Goal: Information Seeking & Learning: Find specific fact

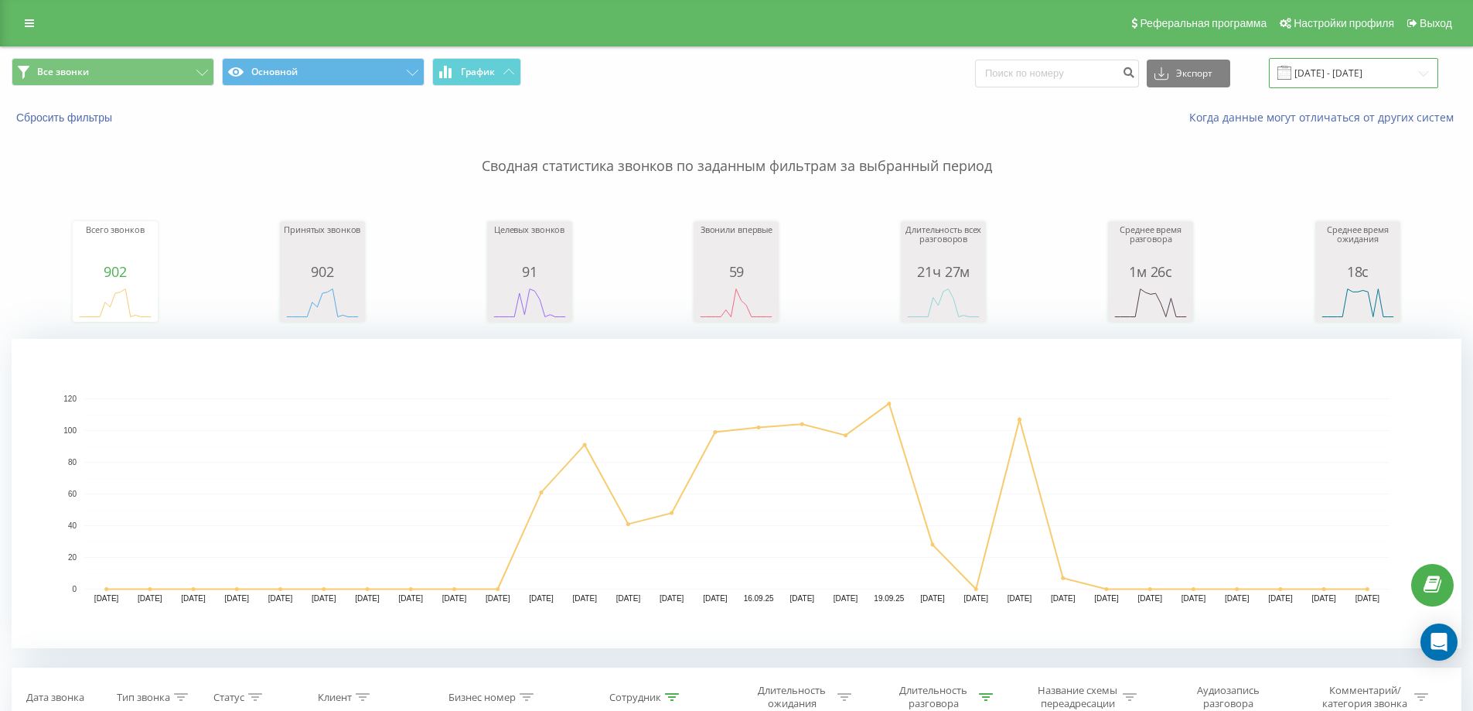
click at [1351, 67] on input "01.09.2025 - 30.09.2025" at bounding box center [1353, 73] width 169 height 30
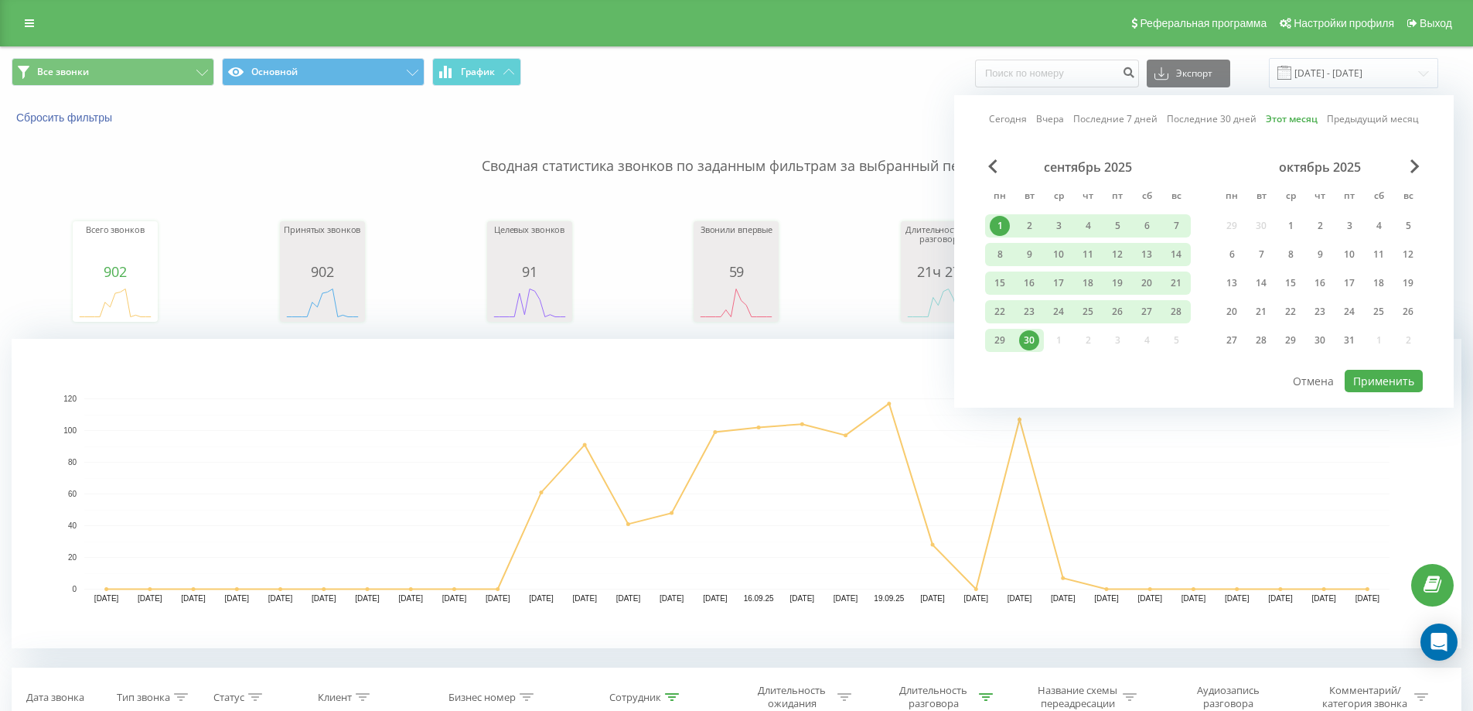
click at [1018, 121] on link "Сегодня" at bounding box center [1008, 118] width 38 height 15
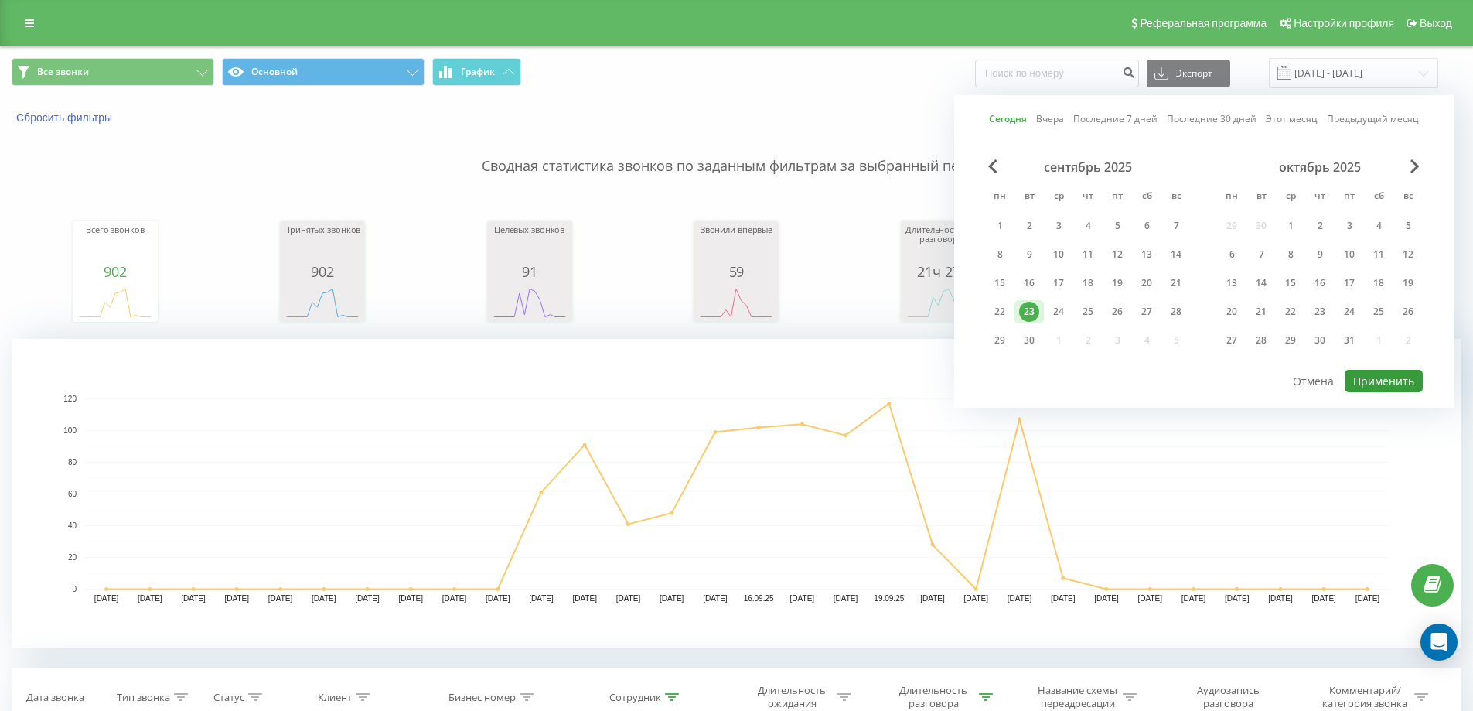
click at [1373, 379] on button "Применить" at bounding box center [1384, 381] width 78 height 22
type input "[DATE] - [DATE]"
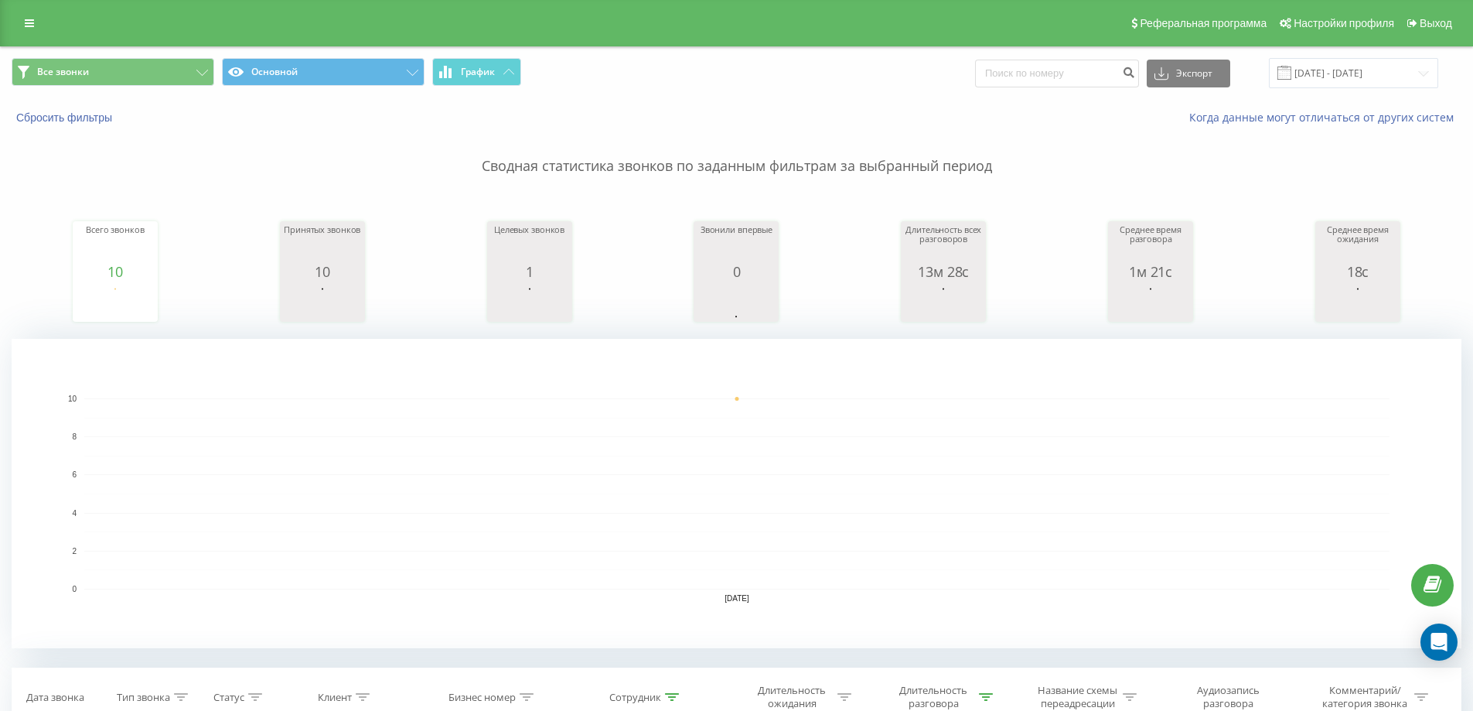
type input "77027922262"
type input "77018"
type input "770"
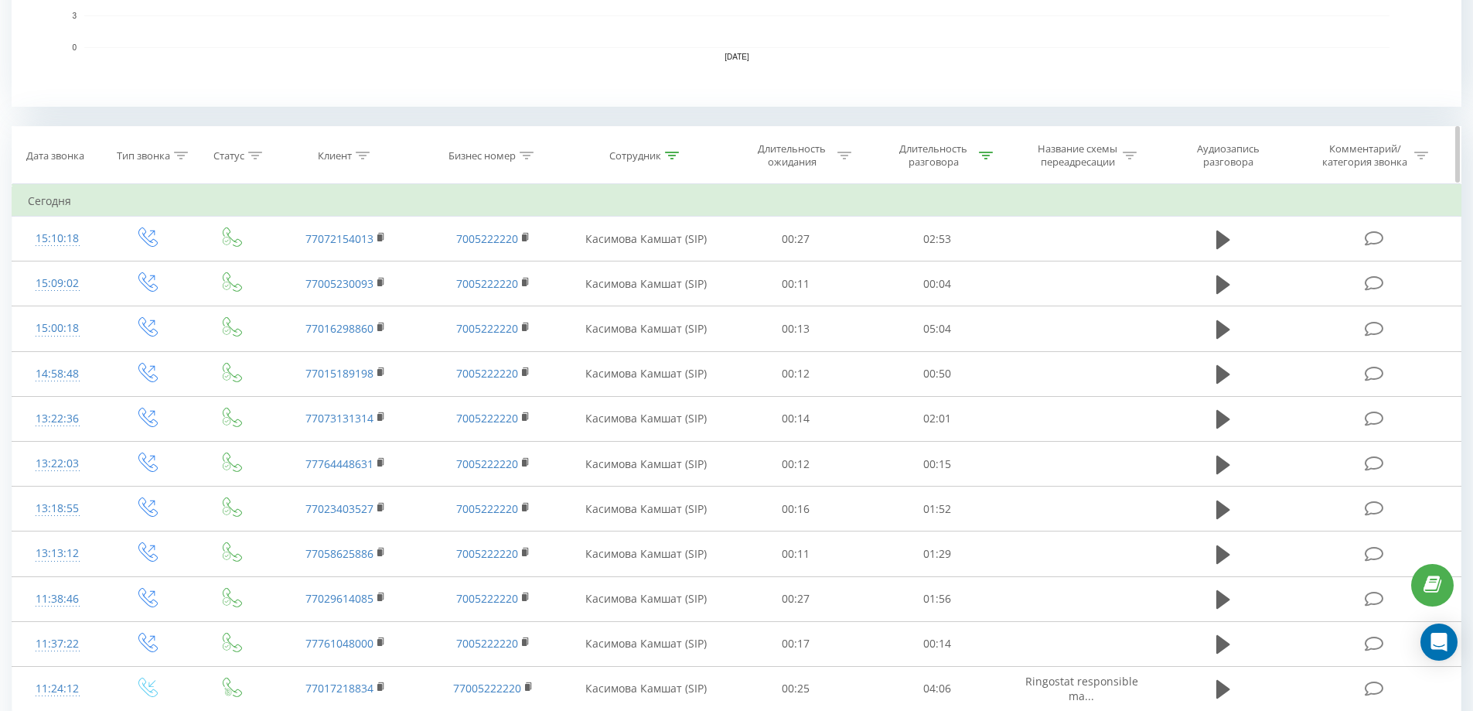
click at [677, 153] on icon at bounding box center [672, 156] width 14 height 8
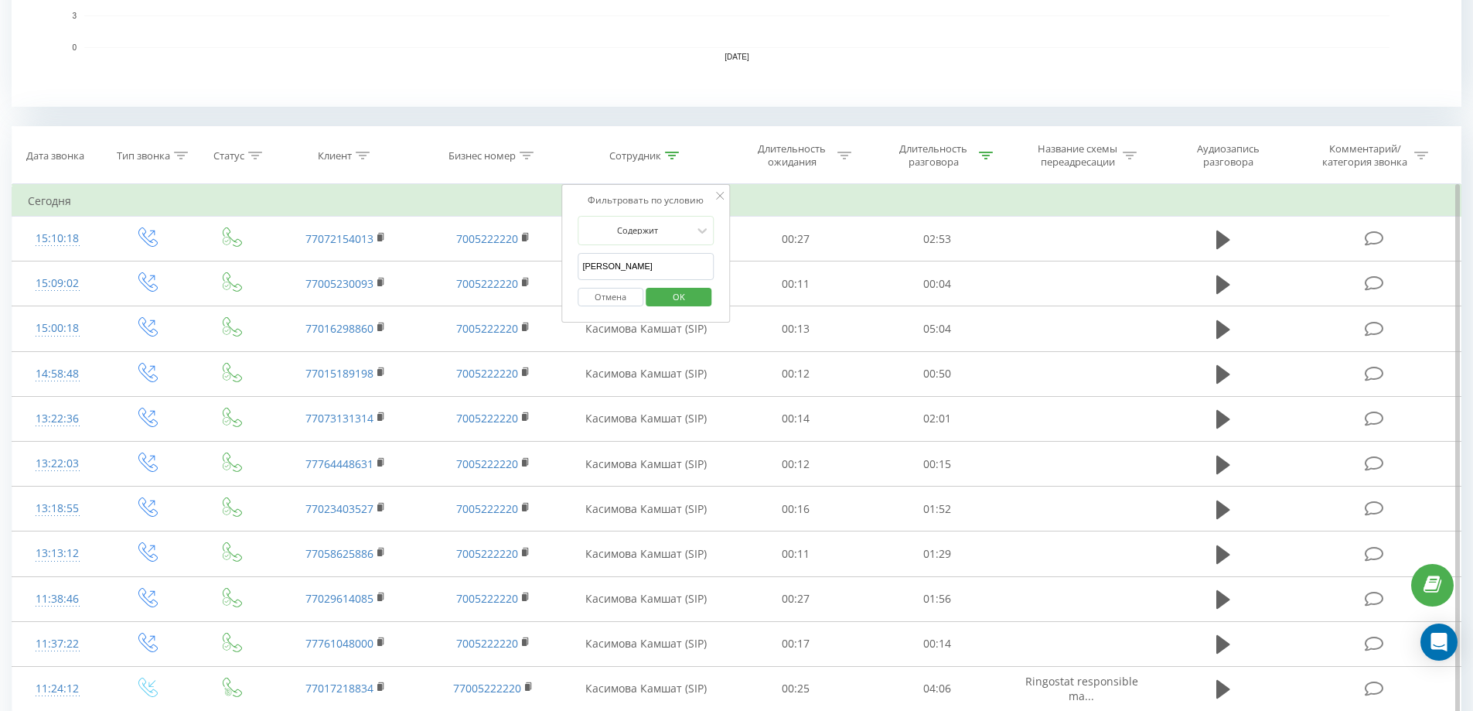
click at [650, 258] on input "[PERSON_NAME]" at bounding box center [646, 266] width 136 height 27
click at [672, 298] on span "OK" at bounding box center [678, 297] width 43 height 24
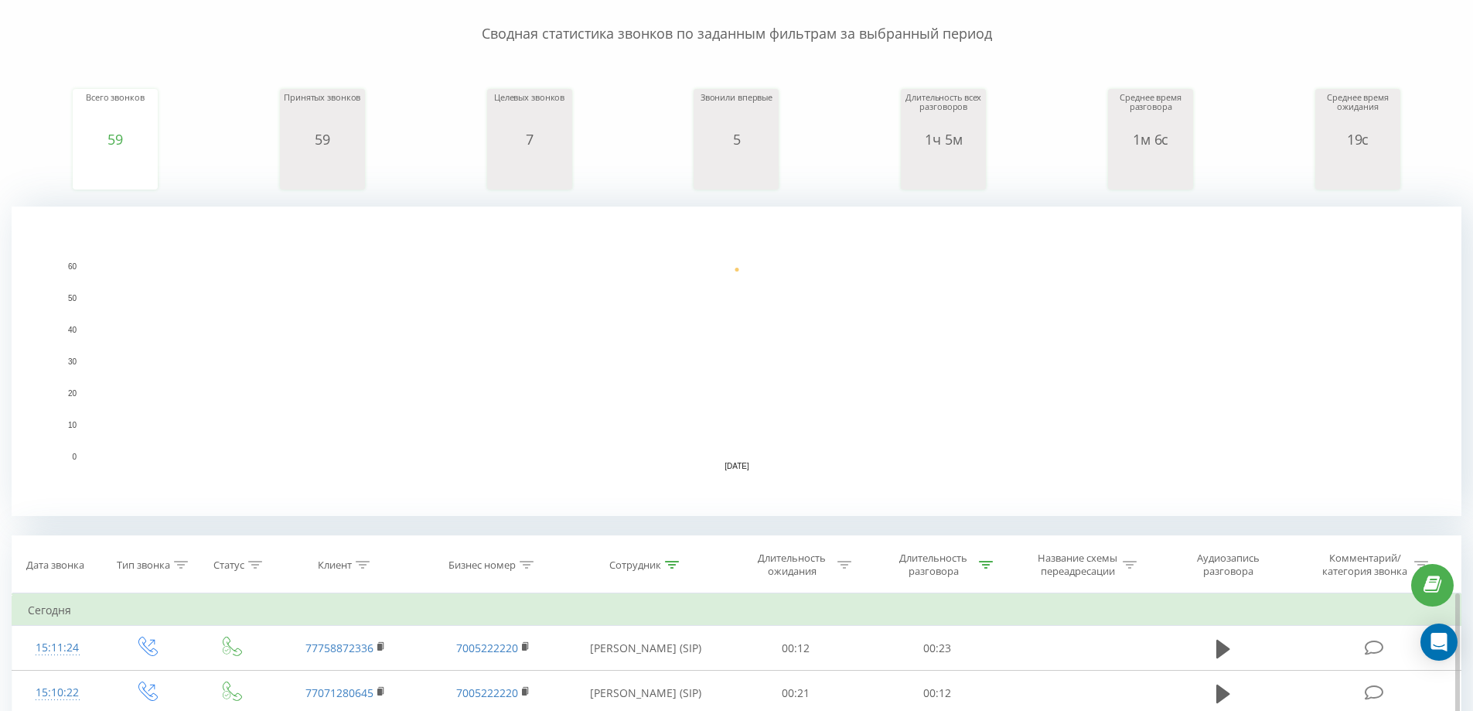
scroll to position [387, 0]
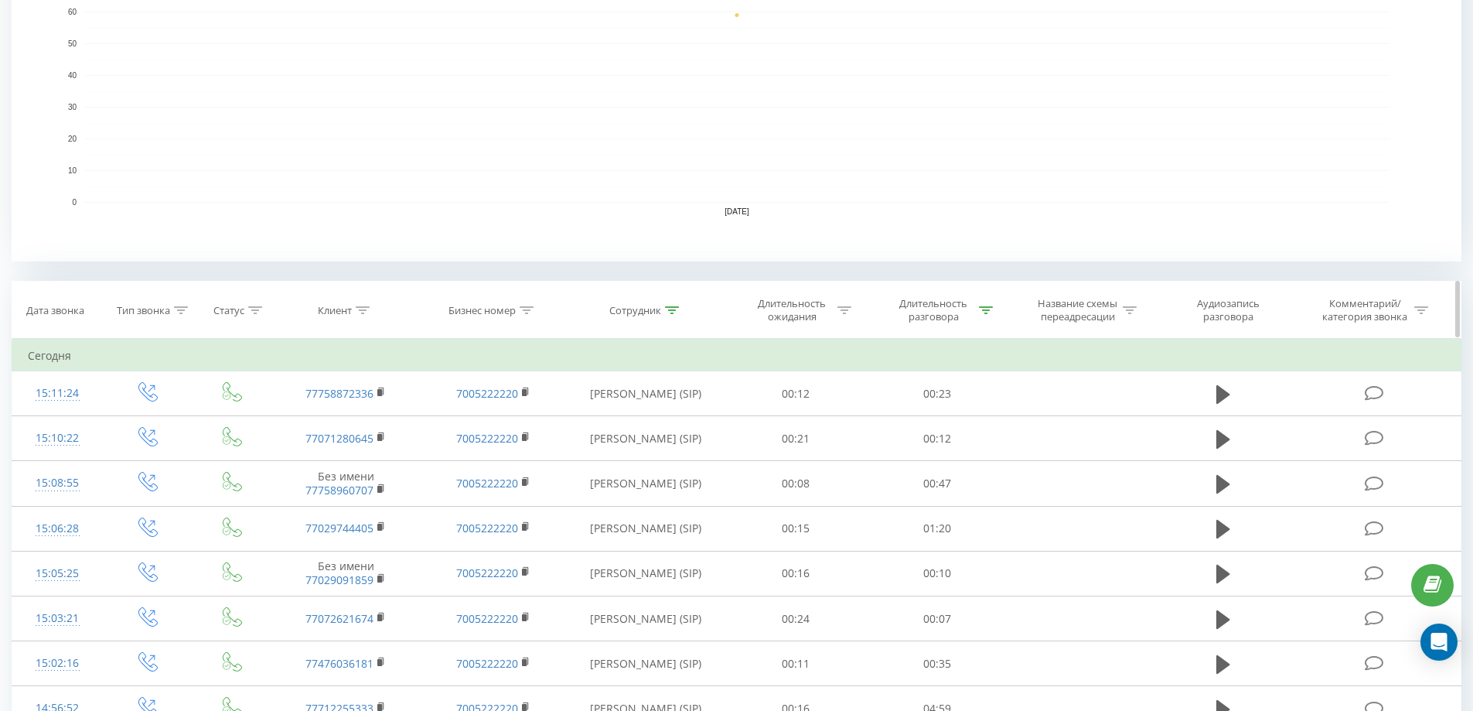
click at [677, 316] on div at bounding box center [672, 310] width 14 height 13
click at [613, 410] on input "мер" at bounding box center [646, 421] width 136 height 27
click at [0, 0] on button at bounding box center [0, 0] width 0 height 0
click at [631, 424] on input "мер" at bounding box center [646, 421] width 136 height 27
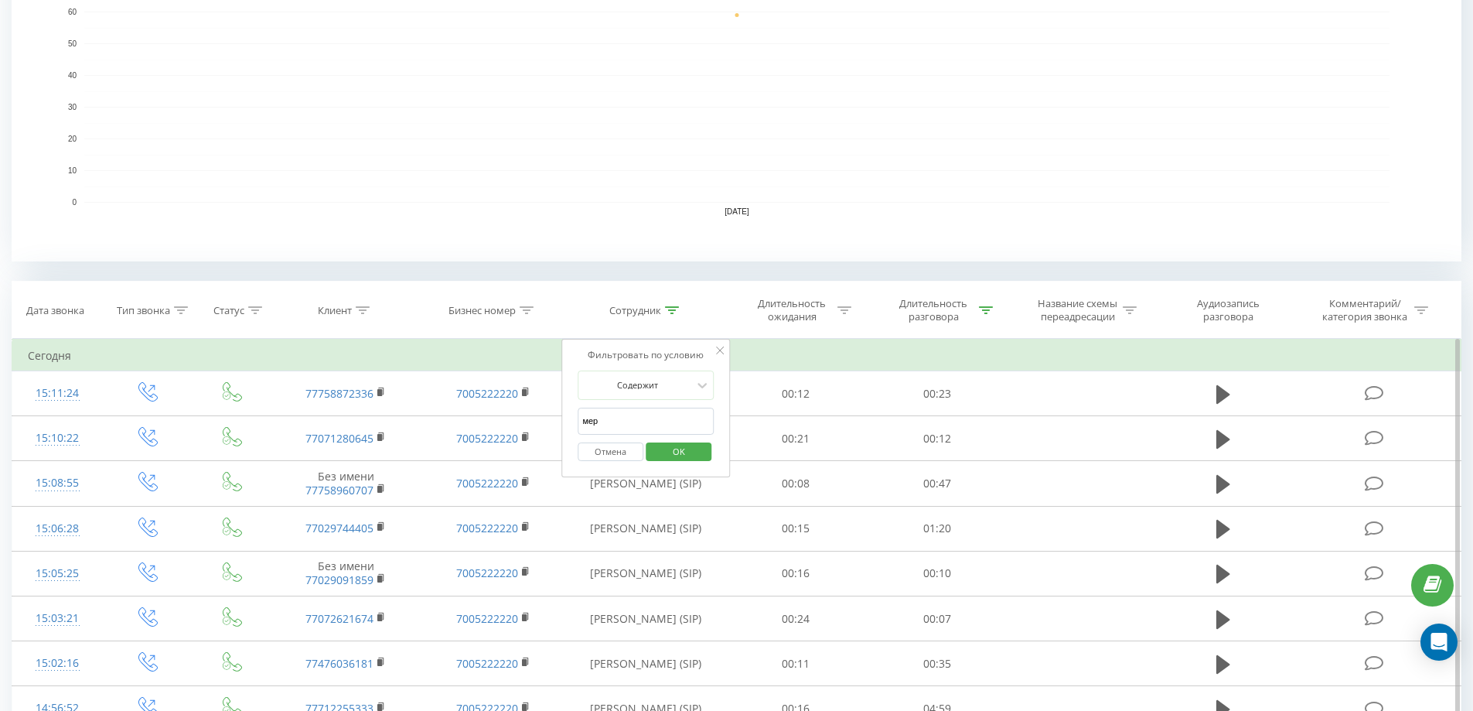
click at [631, 424] on input "мер" at bounding box center [646, 421] width 136 height 27
type input "[PERSON_NAME]"
click at [667, 453] on span "OK" at bounding box center [678, 451] width 43 height 24
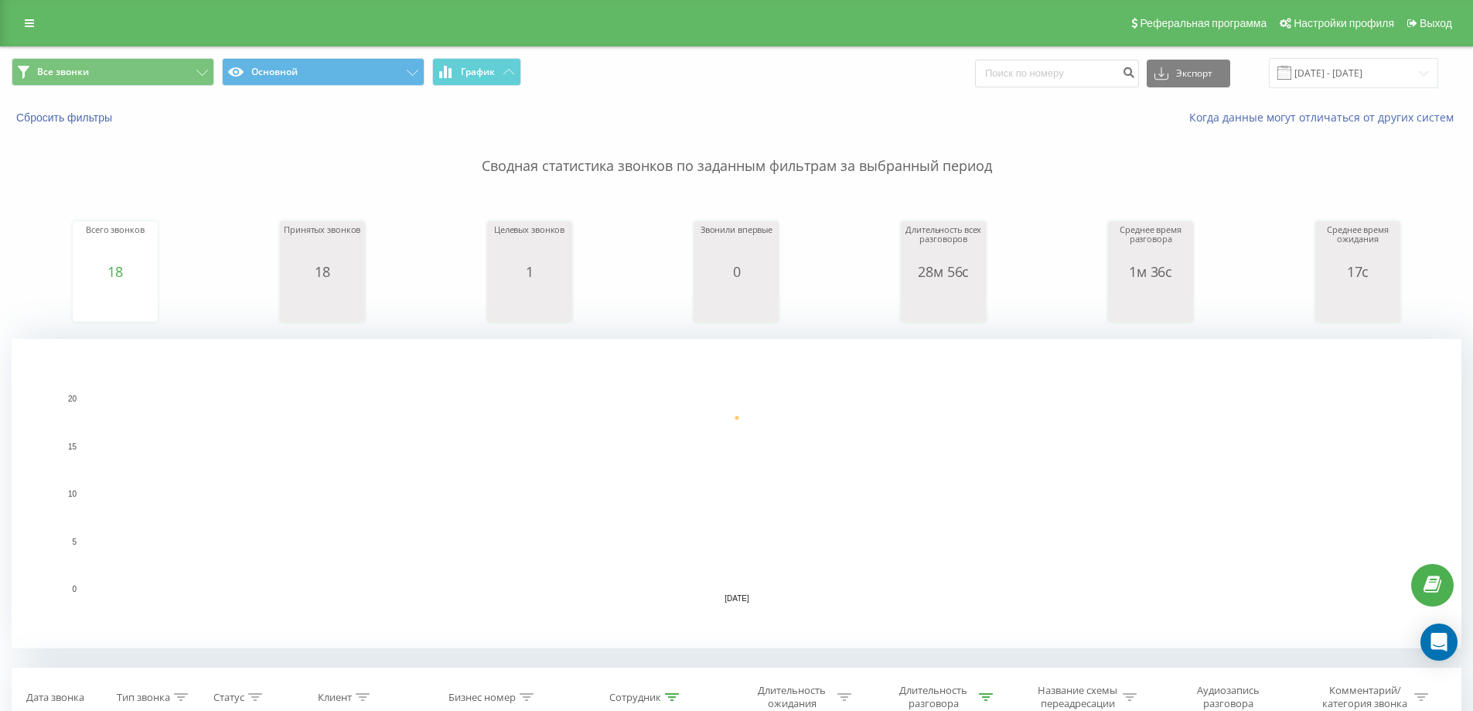
type input "77051272925"
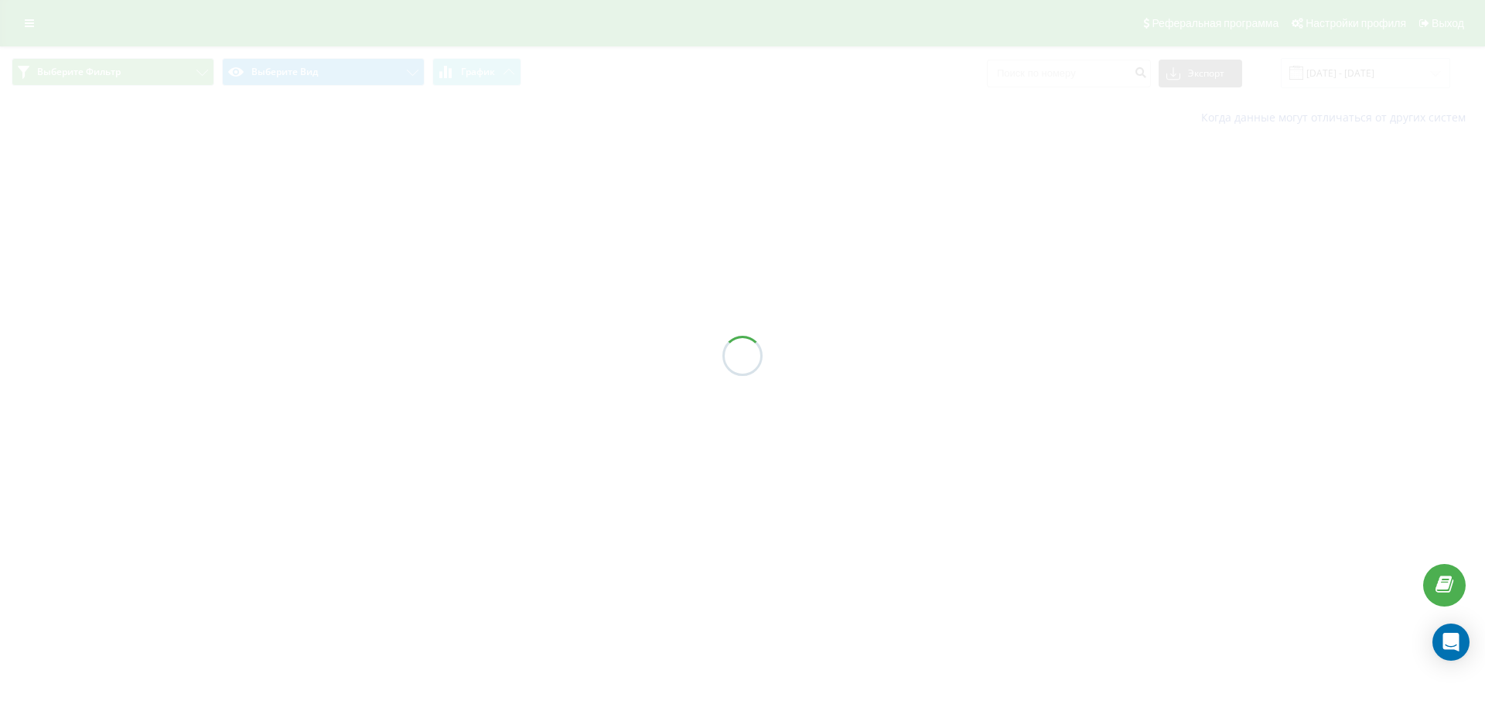
click at [0, 0] on button at bounding box center [0, 0] width 0 height 0
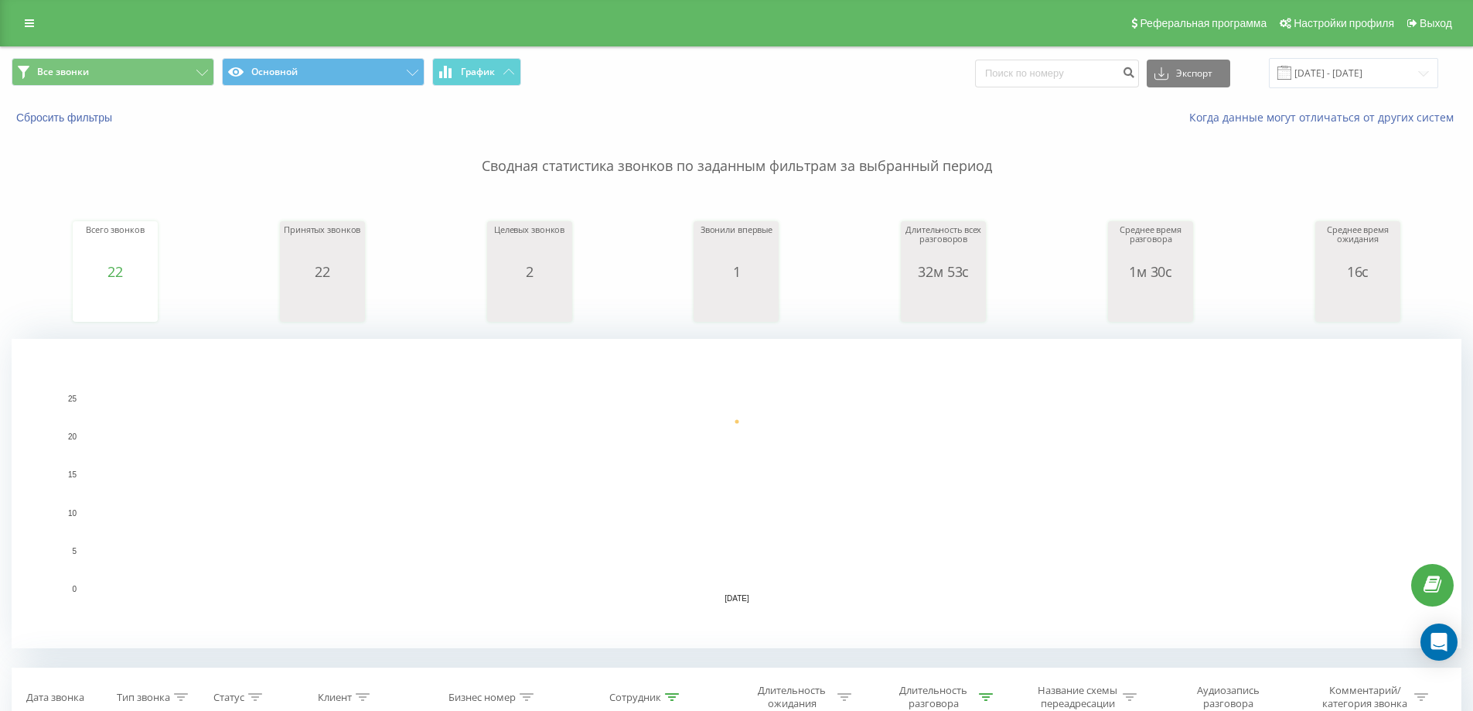
type input "777"
type input "7778278"
click at [0, 0] on button at bounding box center [0, 0] width 0 height 0
click at [0, 0] on div "Интеграция с CRM" at bounding box center [0, 0] width 0 height 0
click at [0, 0] on icon at bounding box center [0, 0] width 0 height 0
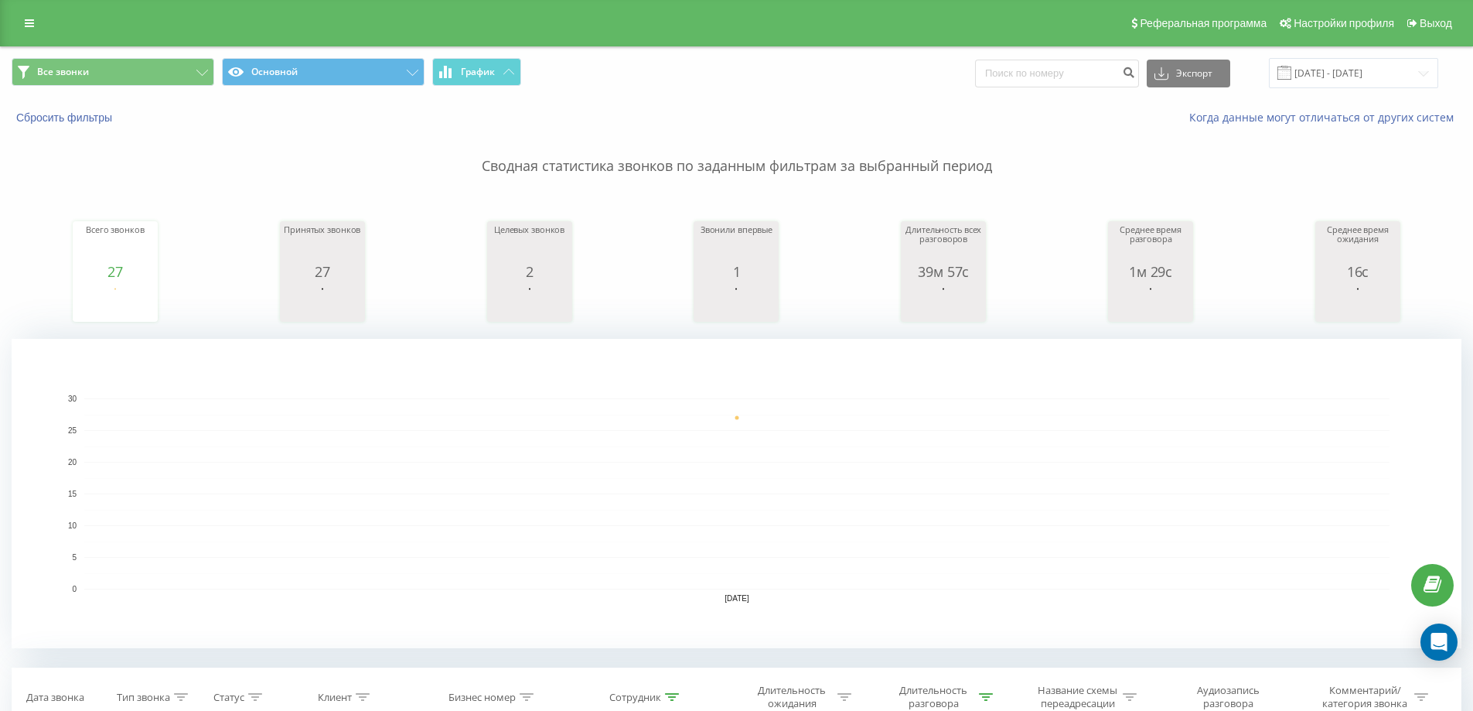
click at [0, 0] on icon at bounding box center [0, 0] width 0 height 0
click at [0, 0] on div "Онлайн" at bounding box center [0, 0] width 0 height 0
click at [0, 0] on span "Офлайн" at bounding box center [0, 0] width 0 height 0
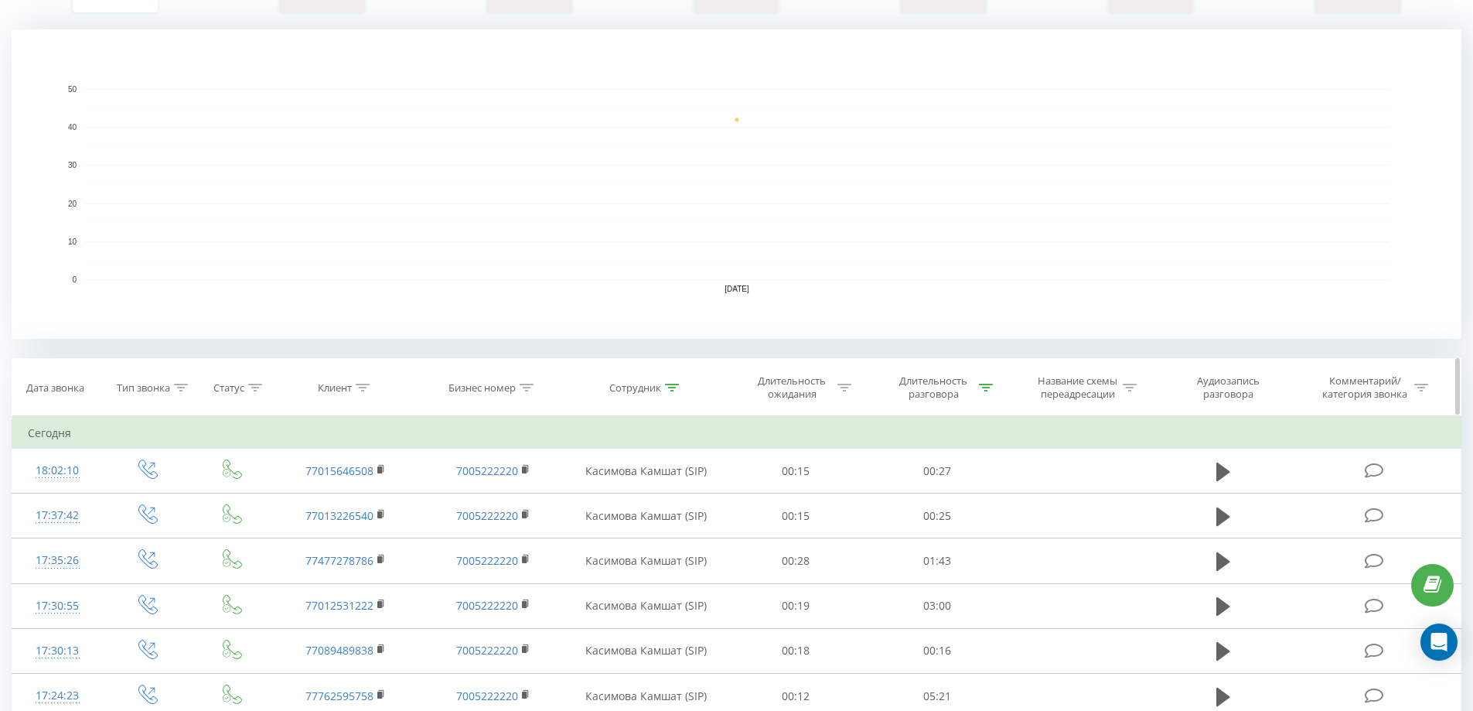
click at [672, 385] on icon at bounding box center [672, 388] width 14 height 8
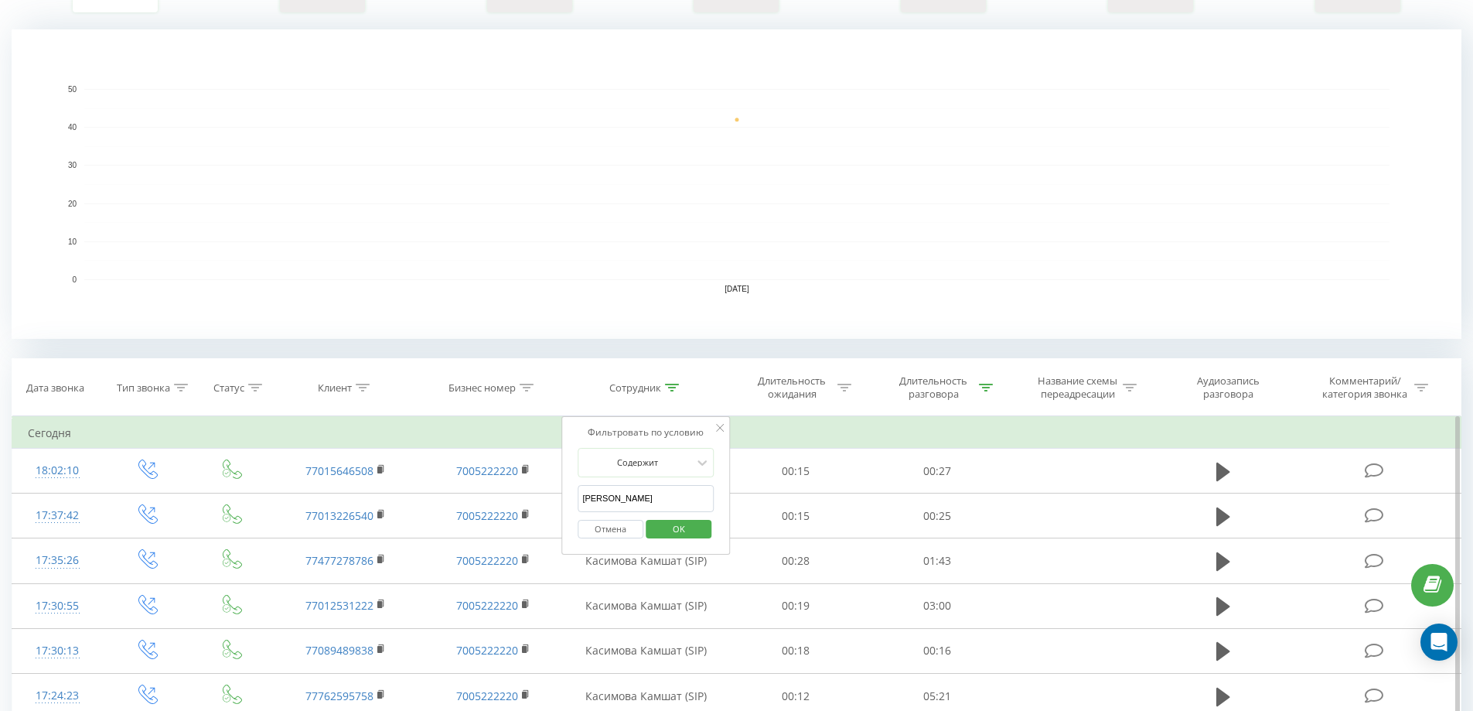
click at [641, 496] on input "[PERSON_NAME]" at bounding box center [646, 498] width 136 height 27
type input "v"
type input "мер"
click at [657, 533] on span "OK" at bounding box center [678, 529] width 43 height 24
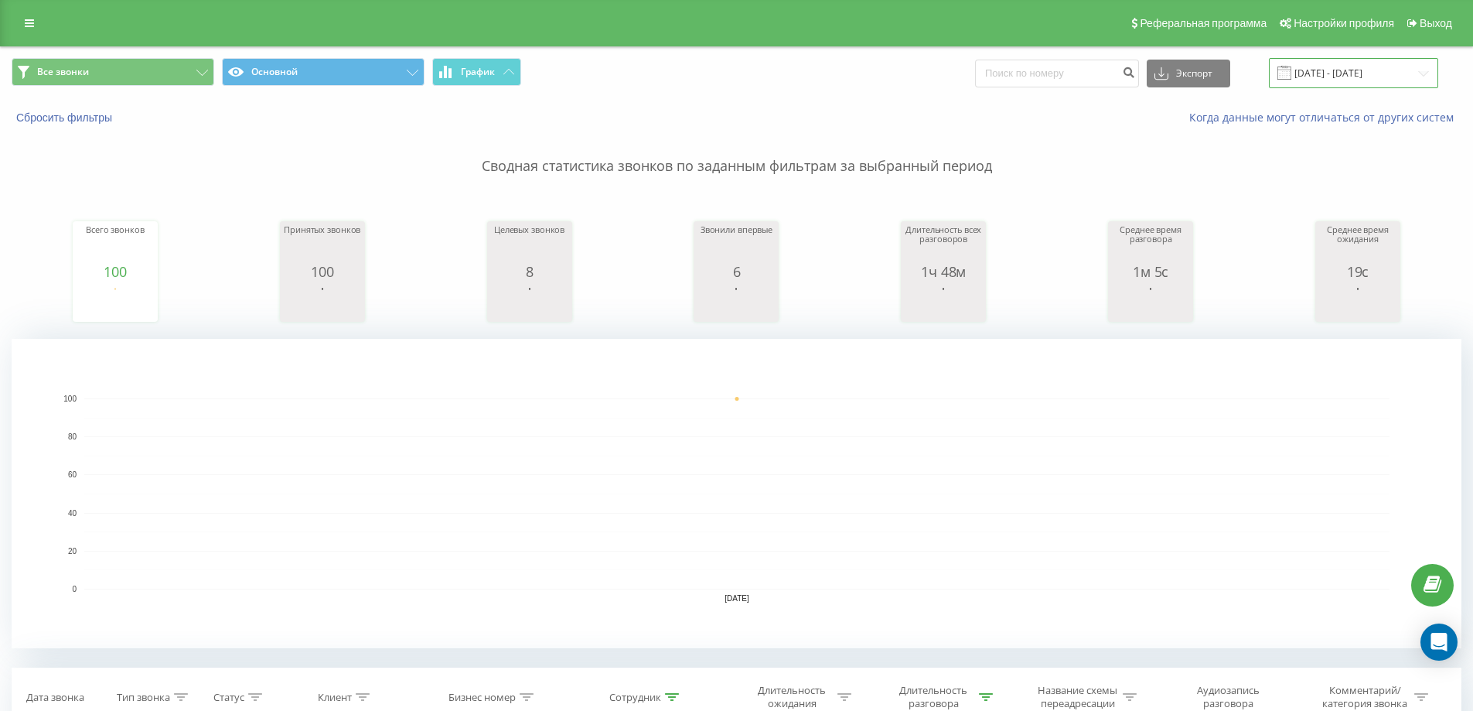
click at [1343, 78] on input "23.09.2025 - 23.09.2025" at bounding box center [1353, 73] width 169 height 30
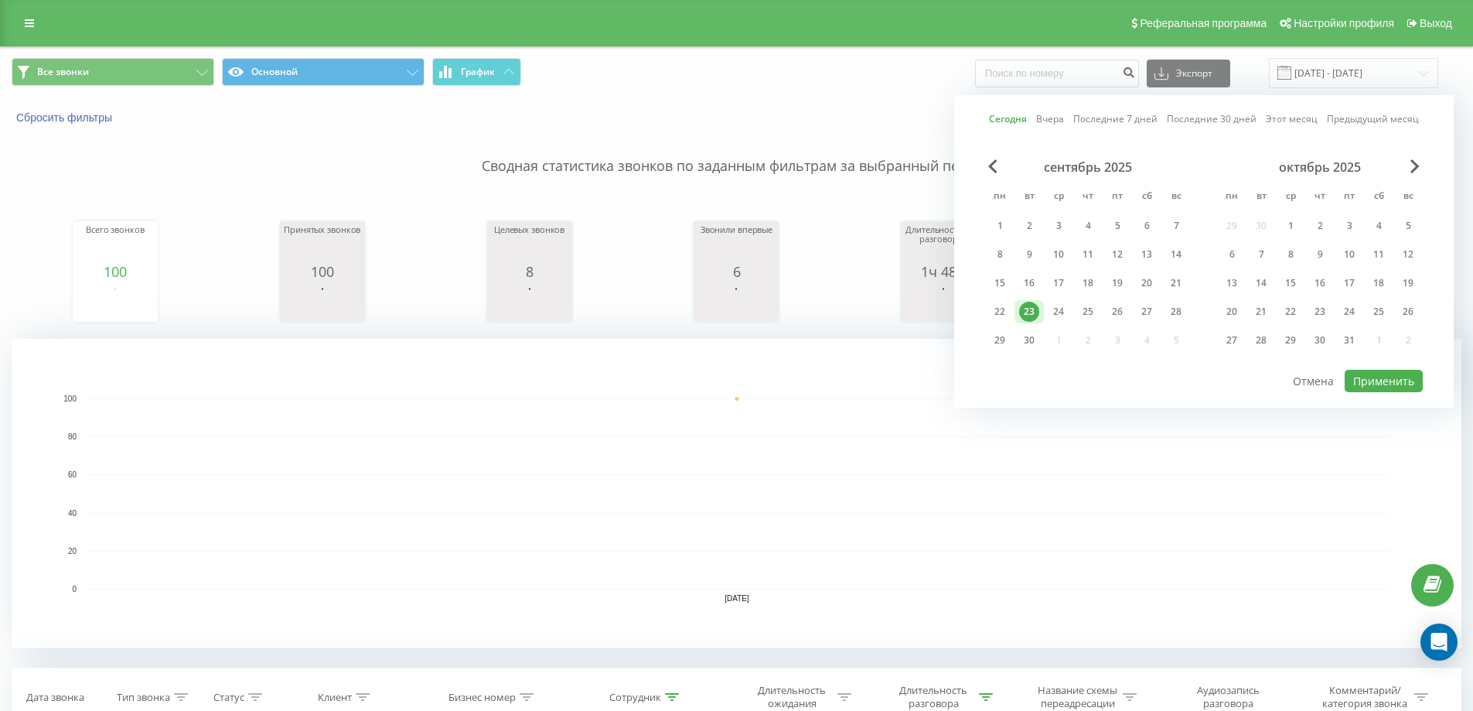
click at [1272, 112] on link "Этот месяц" at bounding box center [1292, 118] width 52 height 15
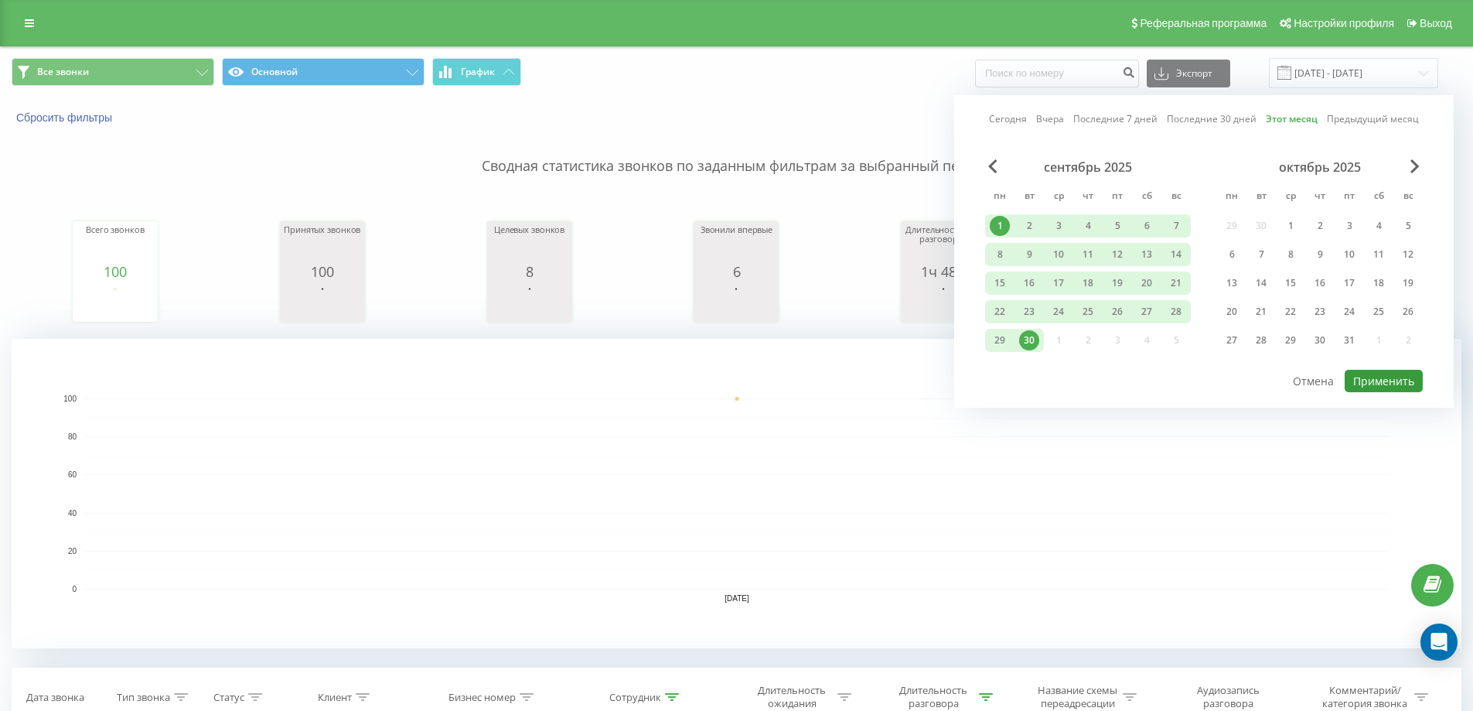
click at [1372, 377] on button "Применить" at bounding box center [1384, 381] width 78 height 22
type input "[DATE] - [DATE]"
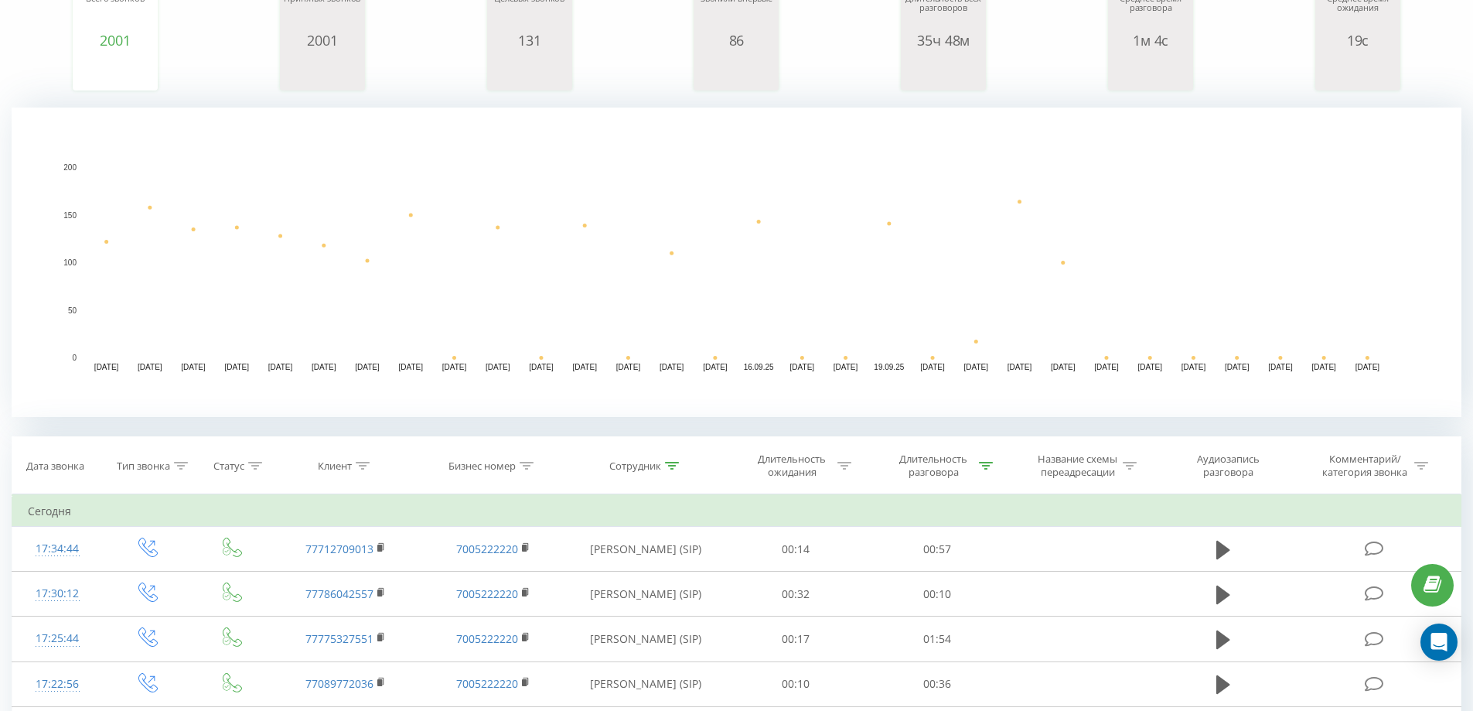
scroll to position [232, 0]
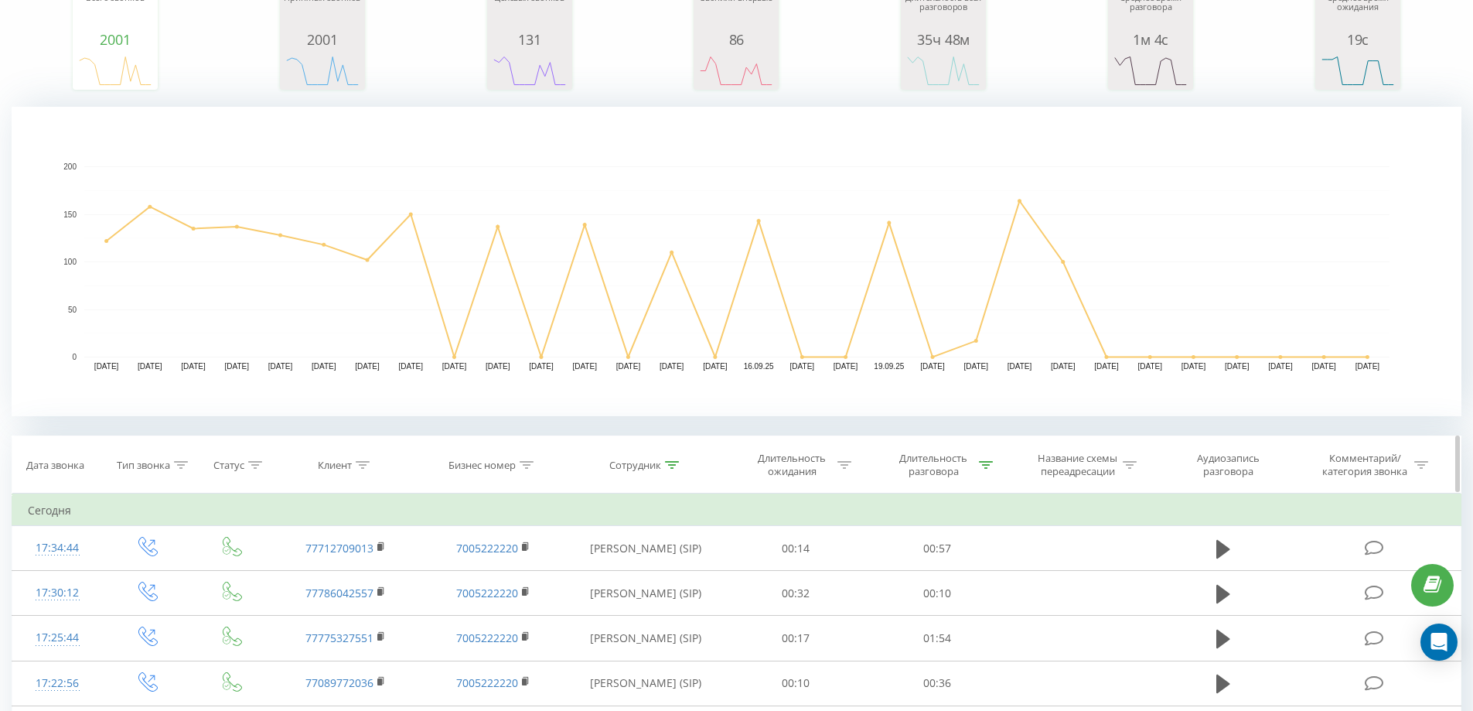
click at [658, 464] on div "Сотрудник" at bounding box center [635, 465] width 52 height 13
click at [641, 581] on input "мер" at bounding box center [646, 575] width 136 height 27
click at [639, 581] on input "мер" at bounding box center [646, 575] width 136 height 27
click at [679, 605] on span "OK" at bounding box center [678, 606] width 43 height 24
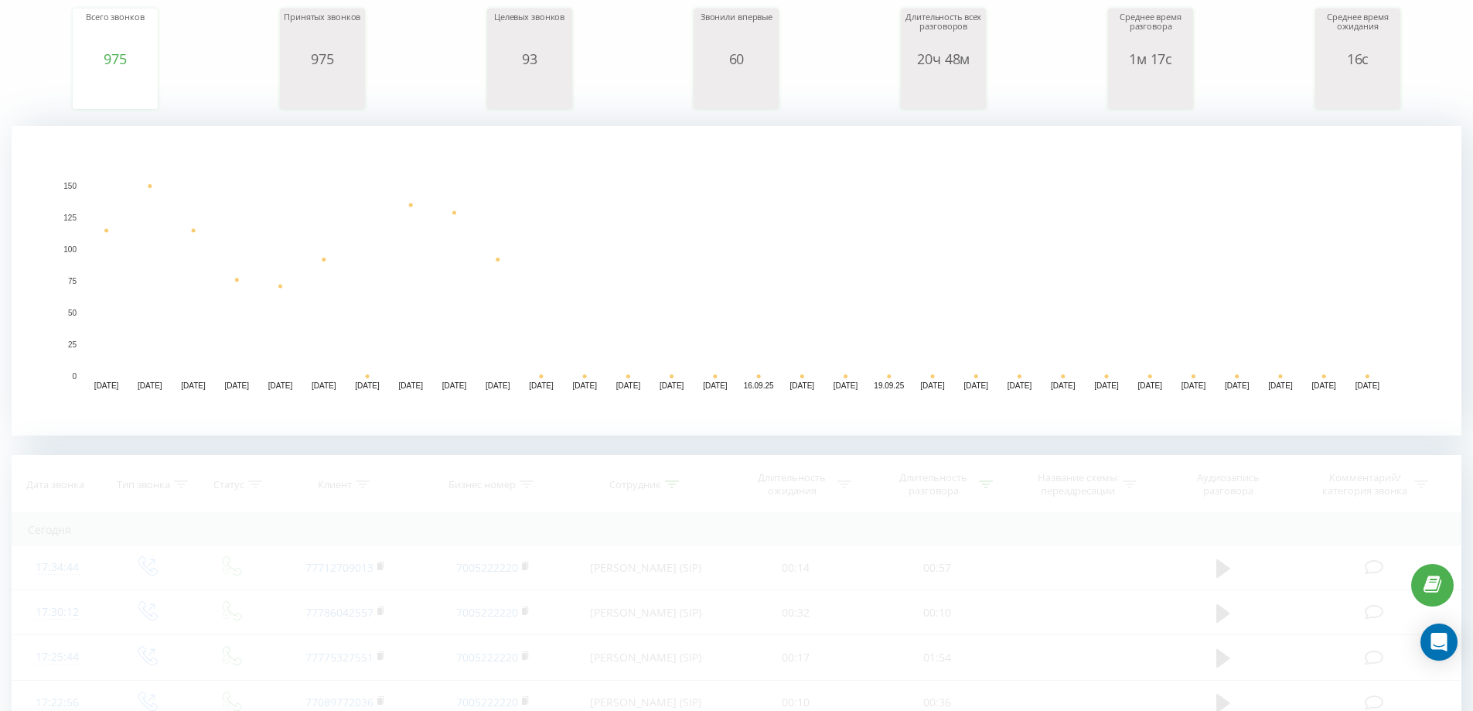
scroll to position [232, 0]
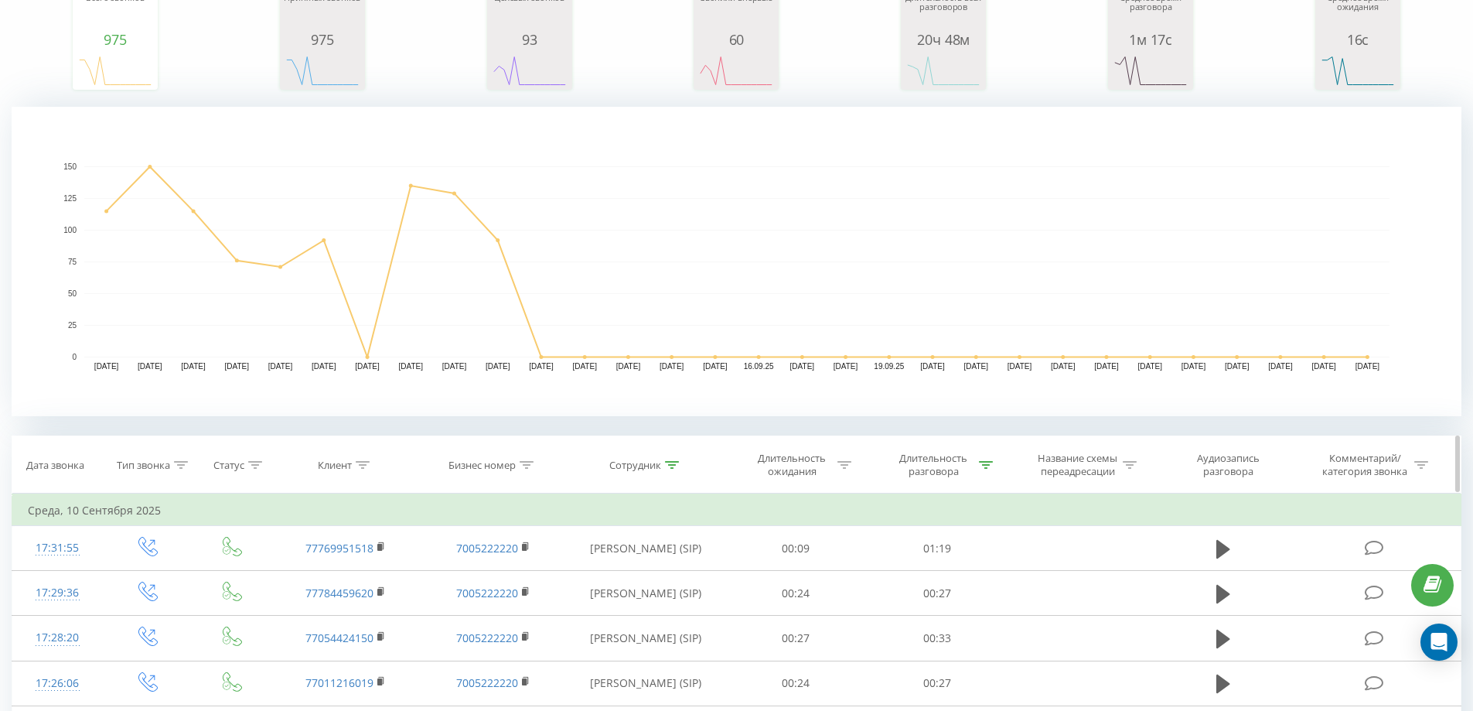
click at [670, 456] on th "Сотрудник" at bounding box center [646, 464] width 159 height 57
click at [649, 465] on div "Сотрудник" at bounding box center [635, 465] width 52 height 13
click at [662, 578] on input "луи" at bounding box center [646, 575] width 136 height 27
type input "[PERSON_NAME]"
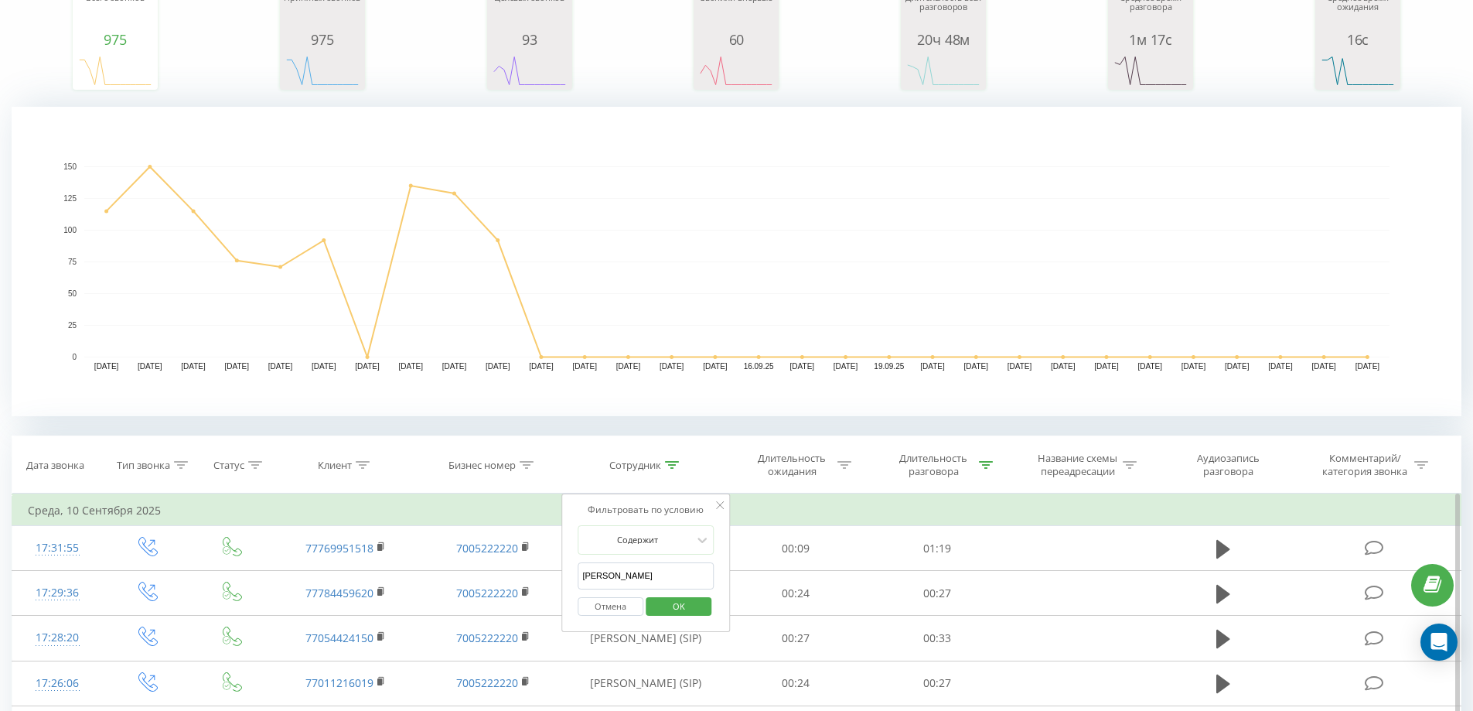
click at [677, 602] on span "OK" at bounding box center [678, 606] width 43 height 24
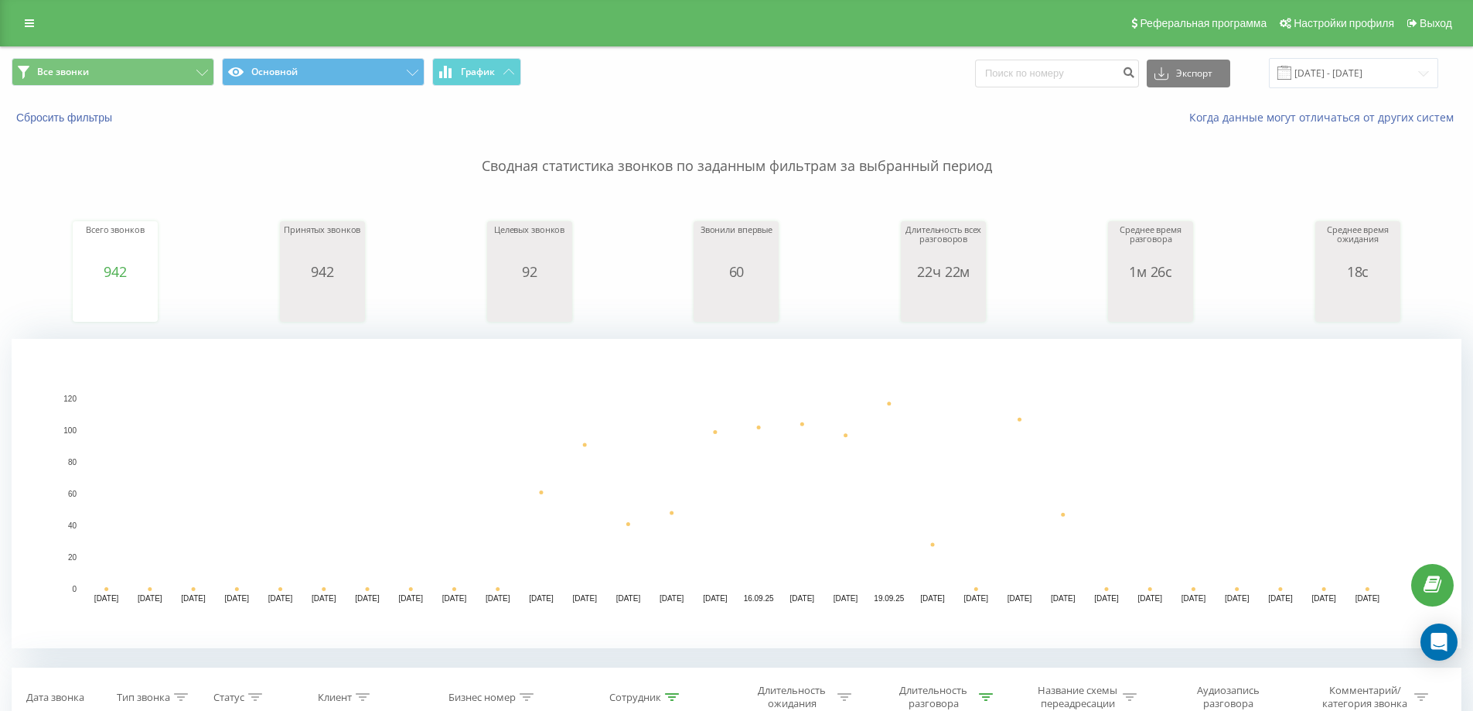
type input "77475"
